Goal: Transaction & Acquisition: Obtain resource

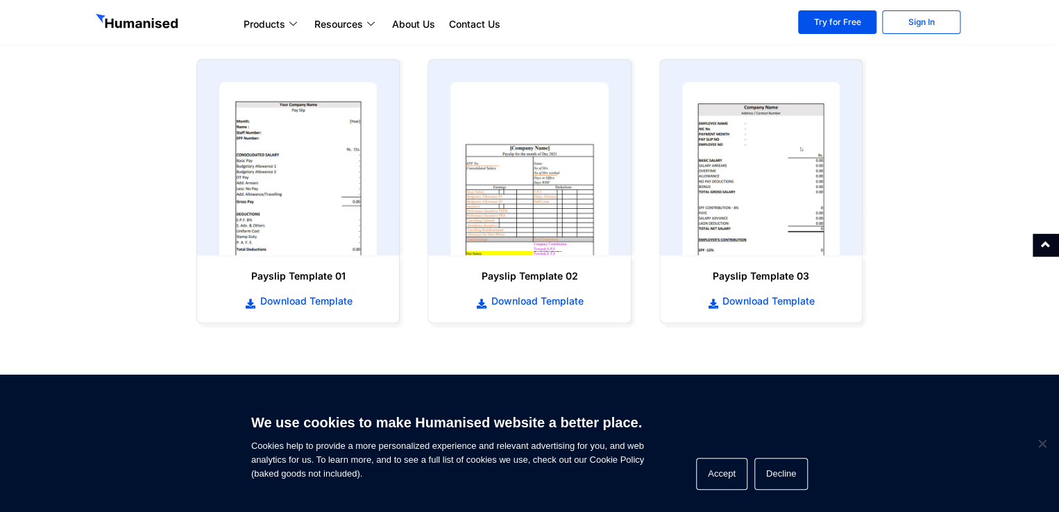
scroll to position [673, 0]
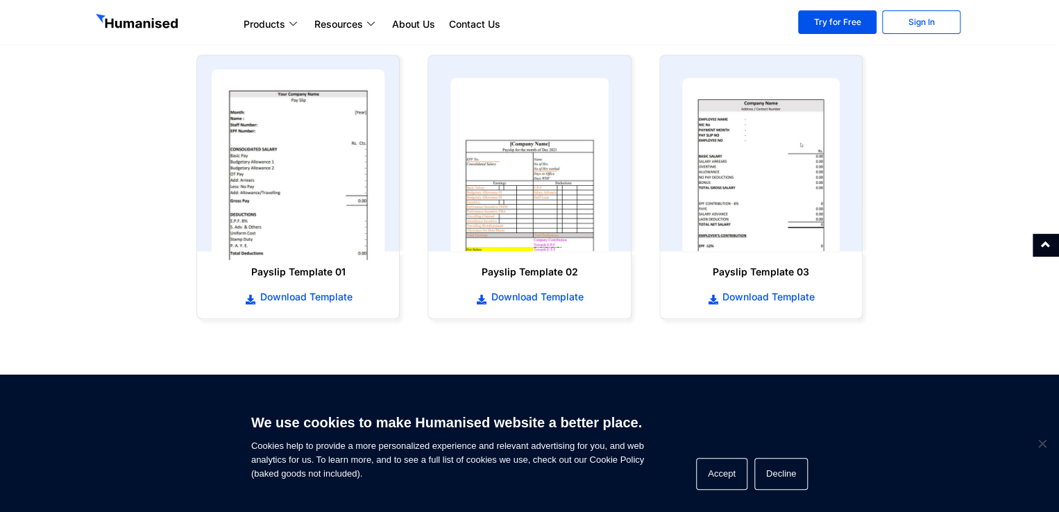
click at [314, 174] on img at bounding box center [299, 164] width 174 height 191
click at [312, 181] on img at bounding box center [299, 164] width 174 height 191
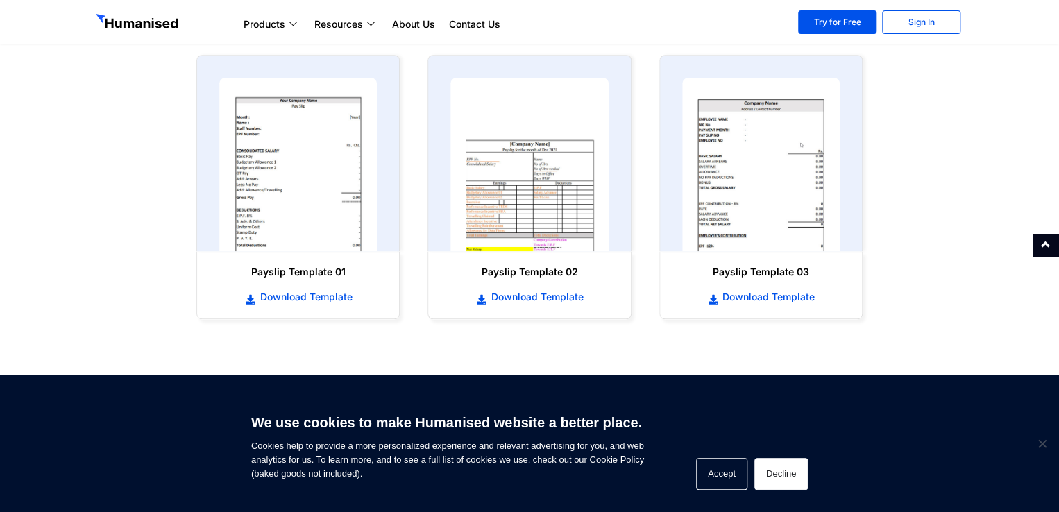
click at [764, 476] on button "Decline" at bounding box center [780, 474] width 53 height 32
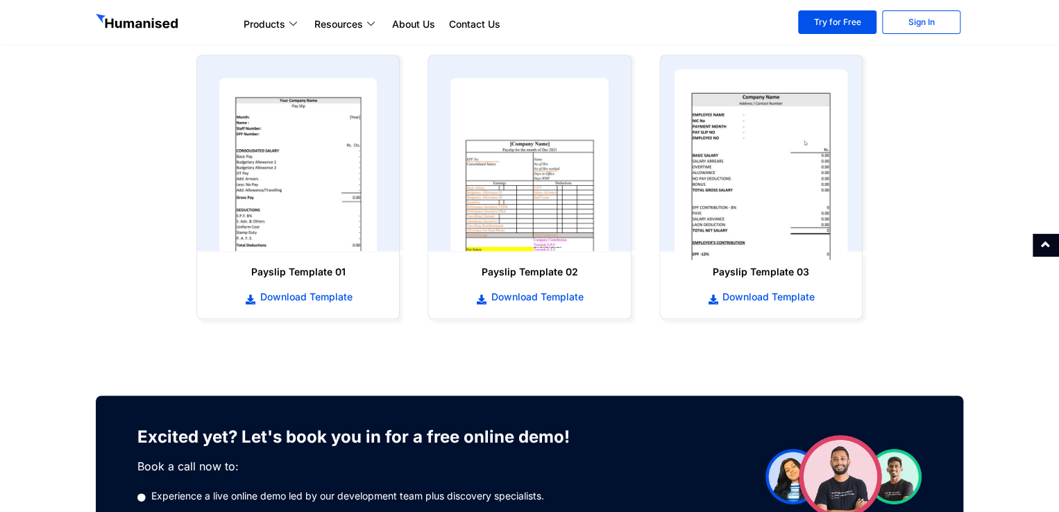
click at [740, 170] on img at bounding box center [761, 164] width 174 height 191
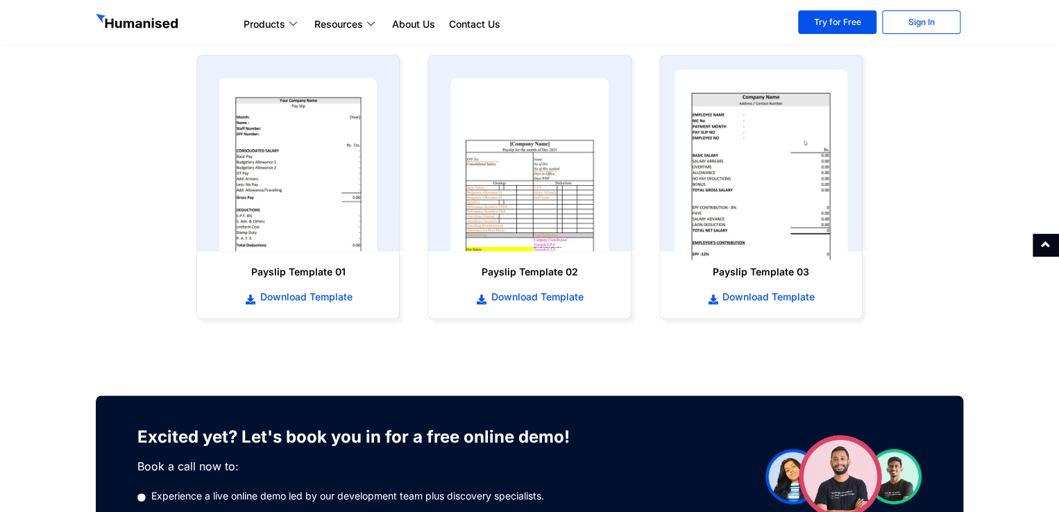
click at [745, 164] on img at bounding box center [761, 164] width 174 height 191
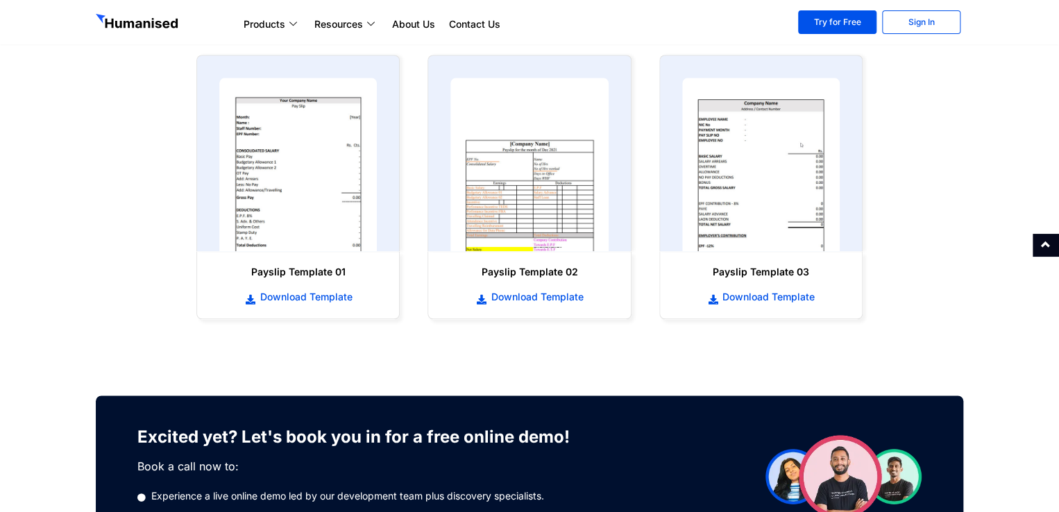
drag, startPoint x: 745, startPoint y: 164, endPoint x: 758, endPoint y: 306, distance: 142.8
click at [758, 306] on div "Payslip Template 03 Download Template" at bounding box center [761, 187] width 231 height 292
click at [758, 306] on div "Payslip Template 03 Download Template" at bounding box center [761, 284] width 188 height 53
click at [755, 306] on div "Payslip Template 03 Download Template" at bounding box center [761, 284] width 188 height 53
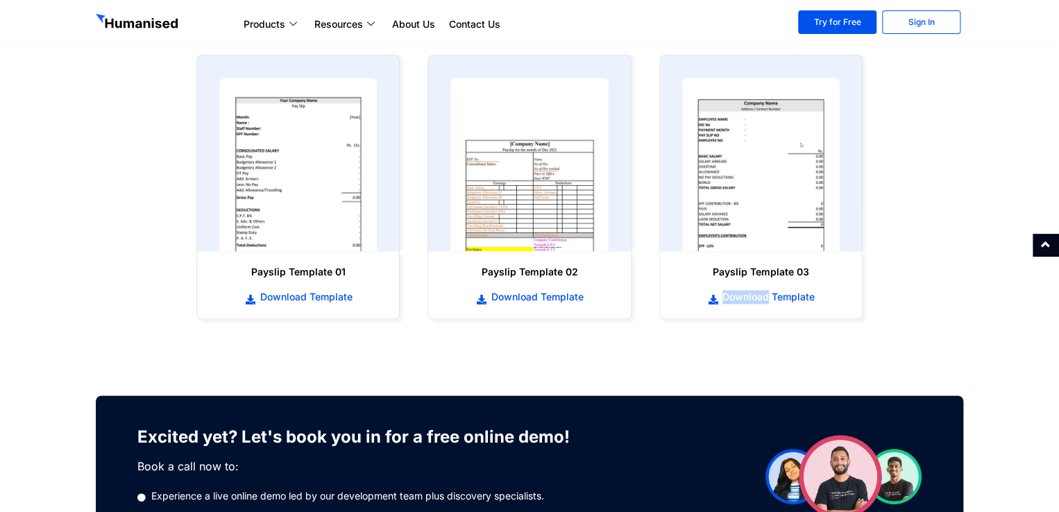
click at [755, 306] on div "Payslip Template 03 Download Template" at bounding box center [761, 284] width 188 height 53
click at [714, 292] on link "Download Template" at bounding box center [761, 296] width 174 height 15
click at [283, 293] on span "Download Template" at bounding box center [304, 297] width 96 height 14
click at [297, 294] on span "Download Template" at bounding box center [304, 297] width 96 height 14
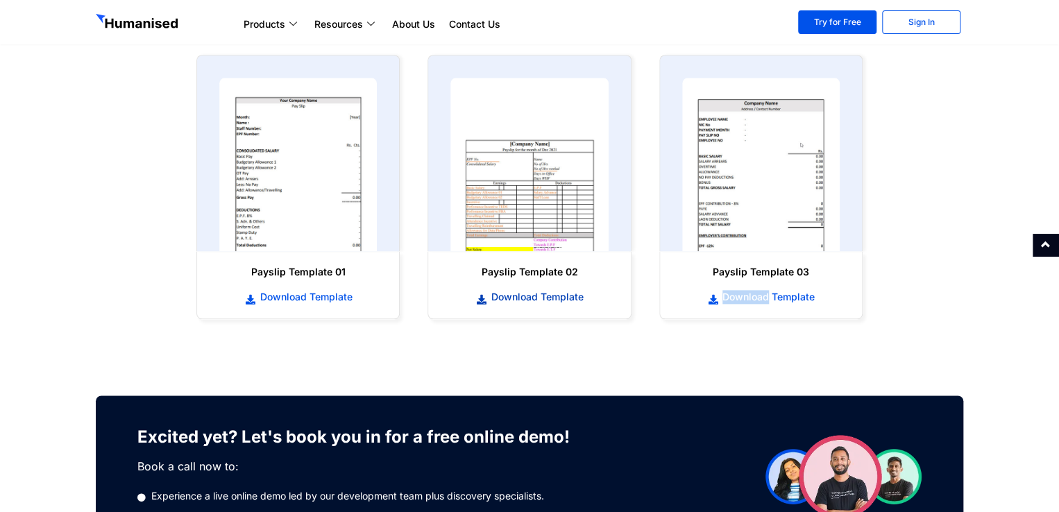
click at [536, 298] on span "Download Template" at bounding box center [536, 297] width 96 height 14
